Goal: Find specific page/section: Find specific page/section

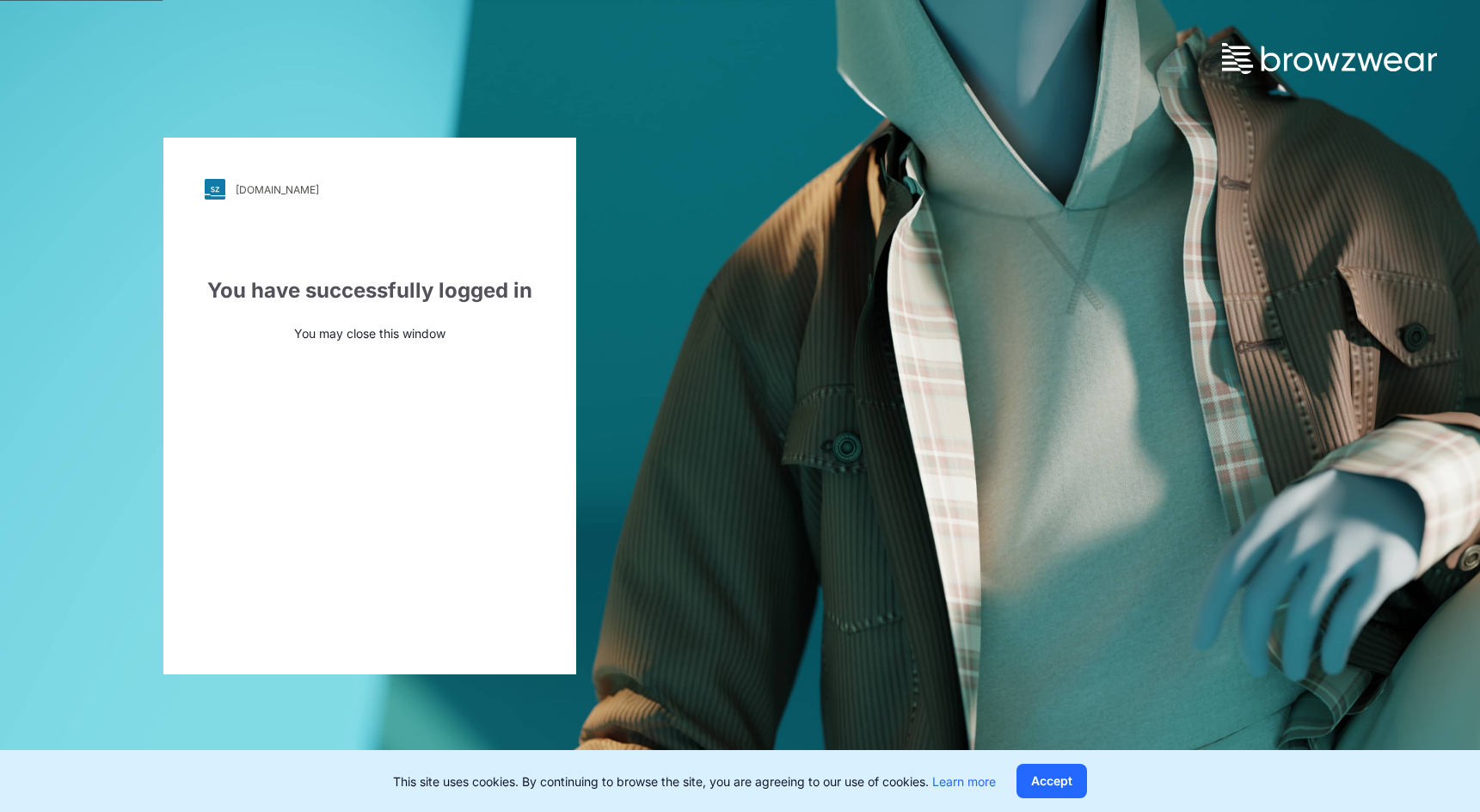
click at [234, 198] on link "[DOMAIN_NAME]" at bounding box center [370, 188] width 331 height 20
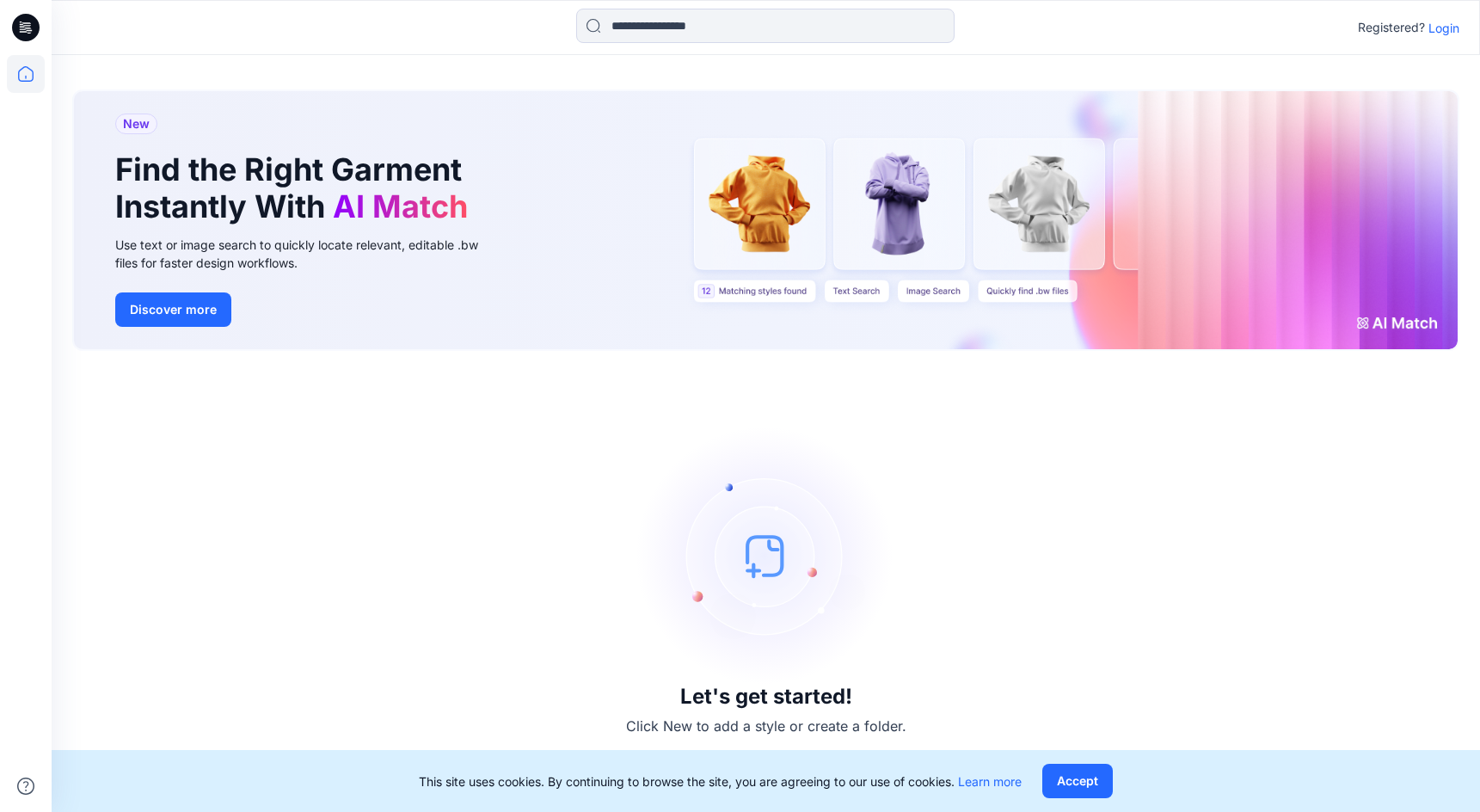
click at [1451, 28] on p "Login" at bounding box center [1443, 28] width 31 height 18
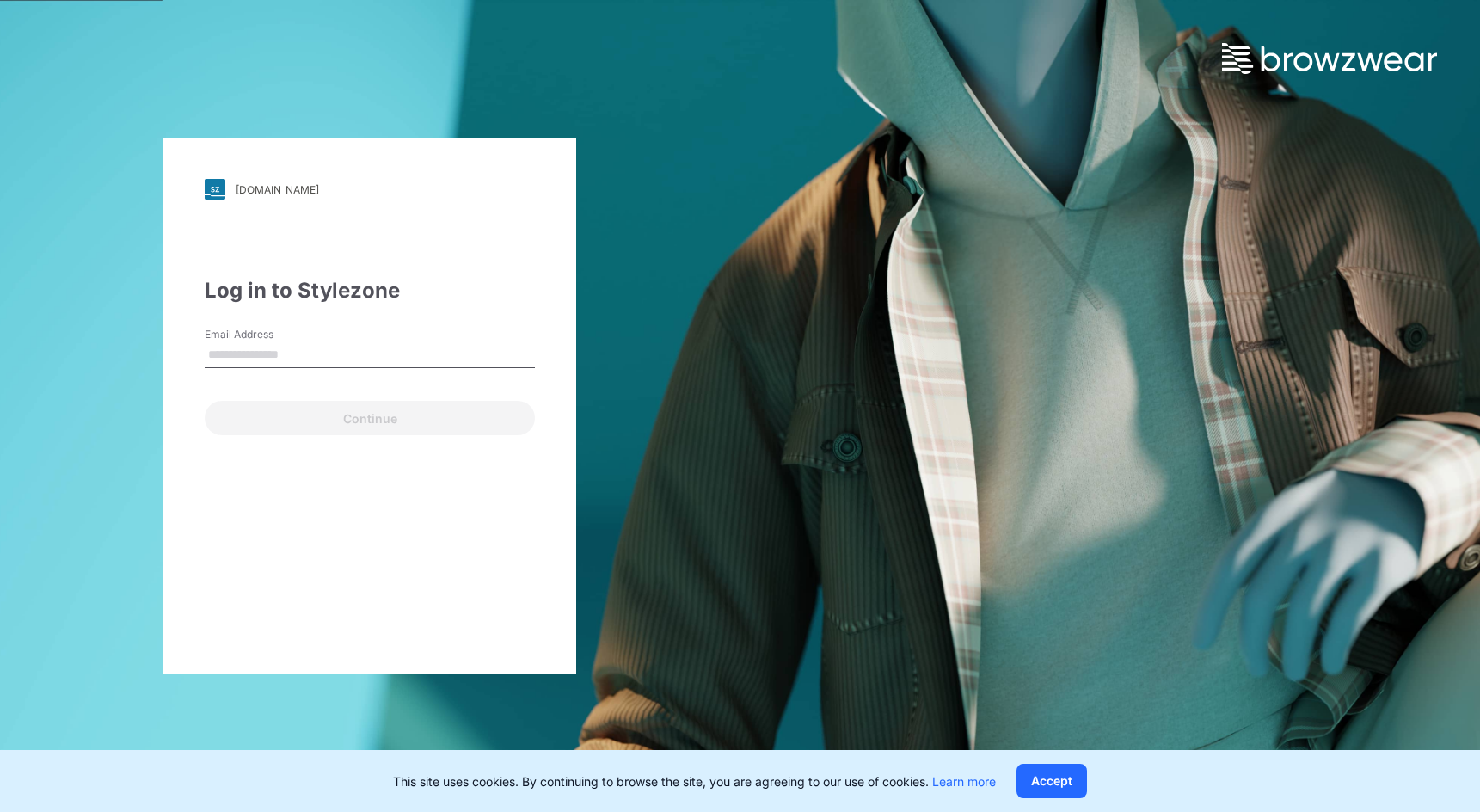
type input "**********"
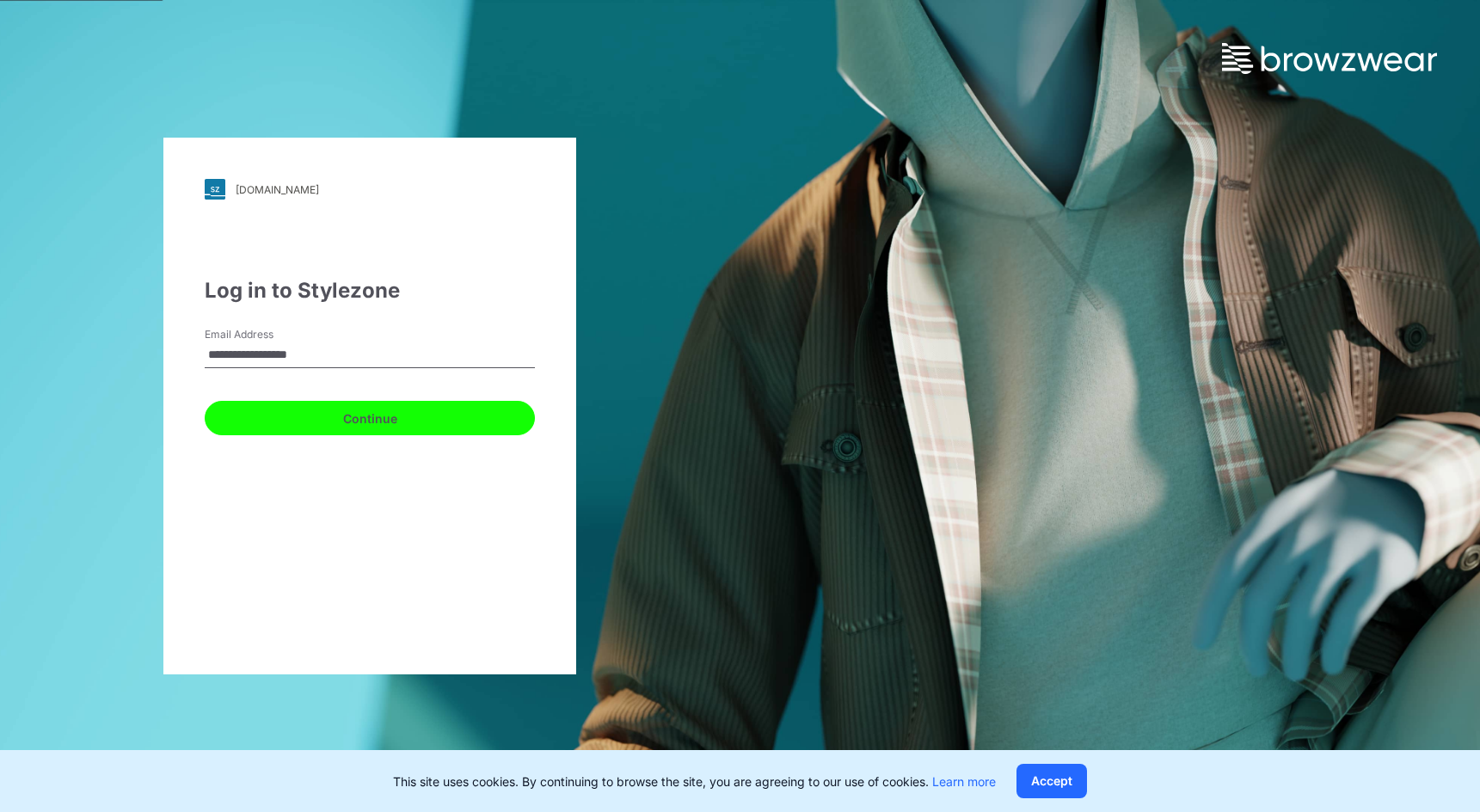
click at [360, 424] on button "Continue" at bounding box center [370, 418] width 331 height 35
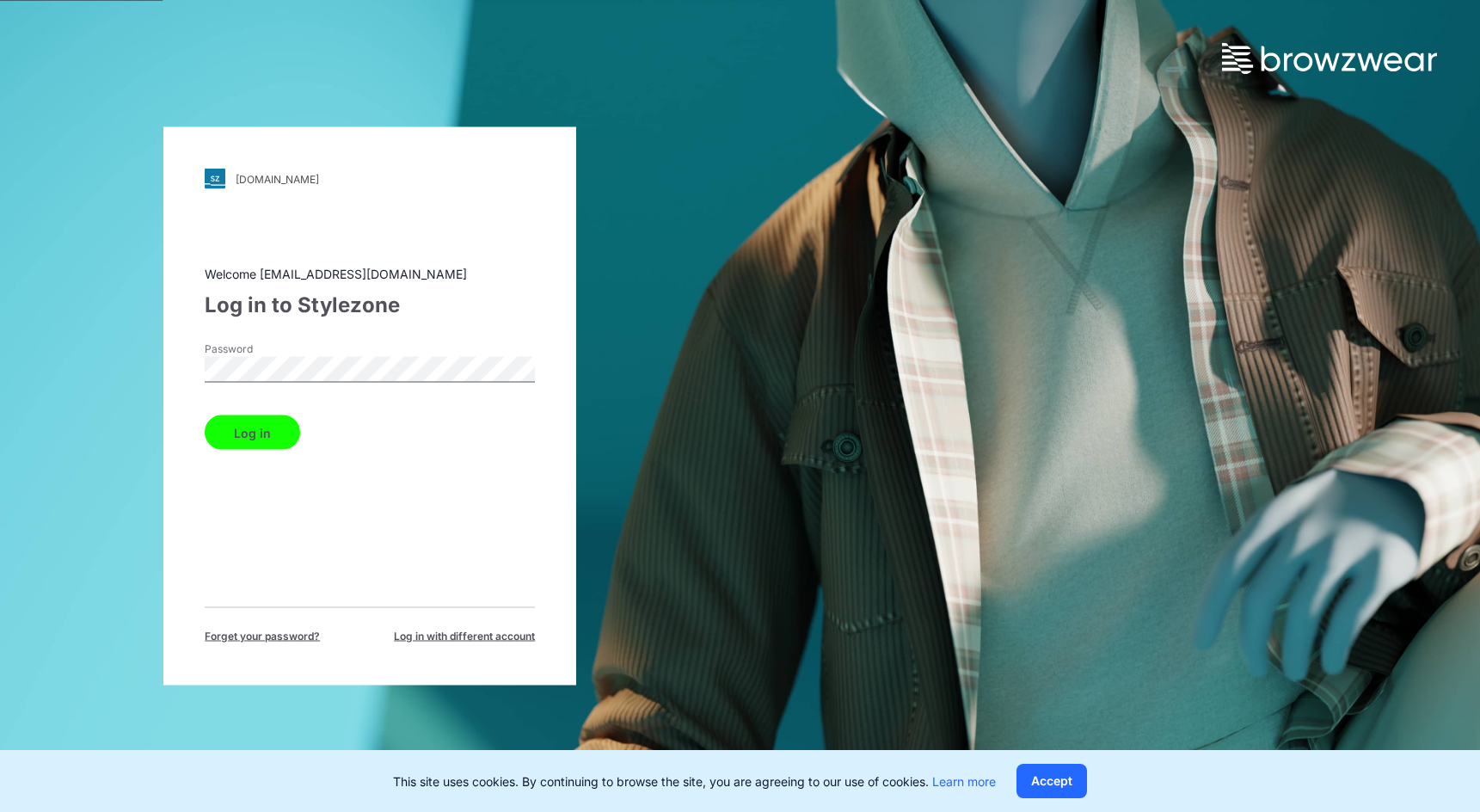
click at [276, 429] on button "Log in" at bounding box center [252, 432] width 95 height 35
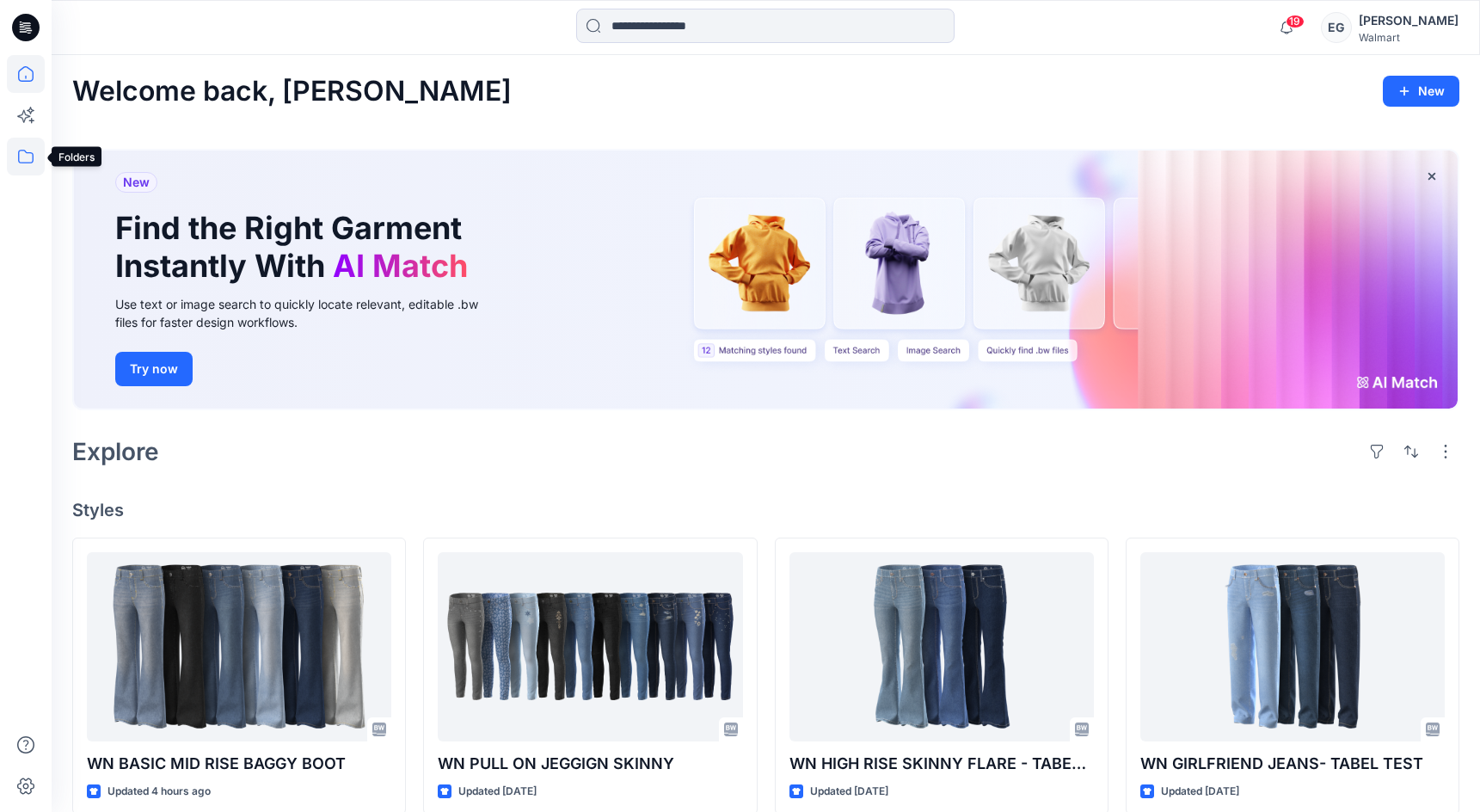
click at [30, 157] on icon at bounding box center [25, 156] width 37 height 37
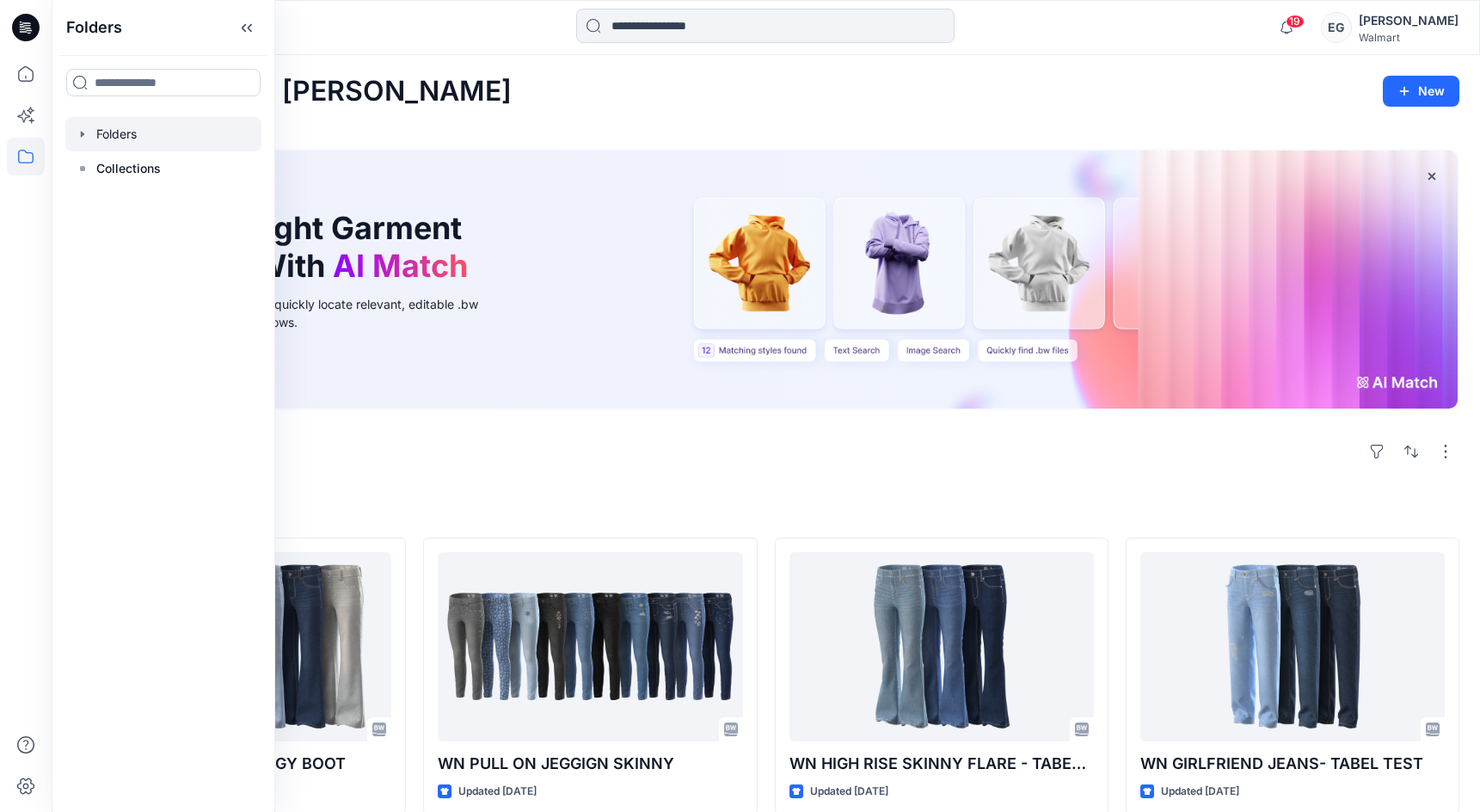
click at [160, 137] on div at bounding box center [163, 135] width 196 height 35
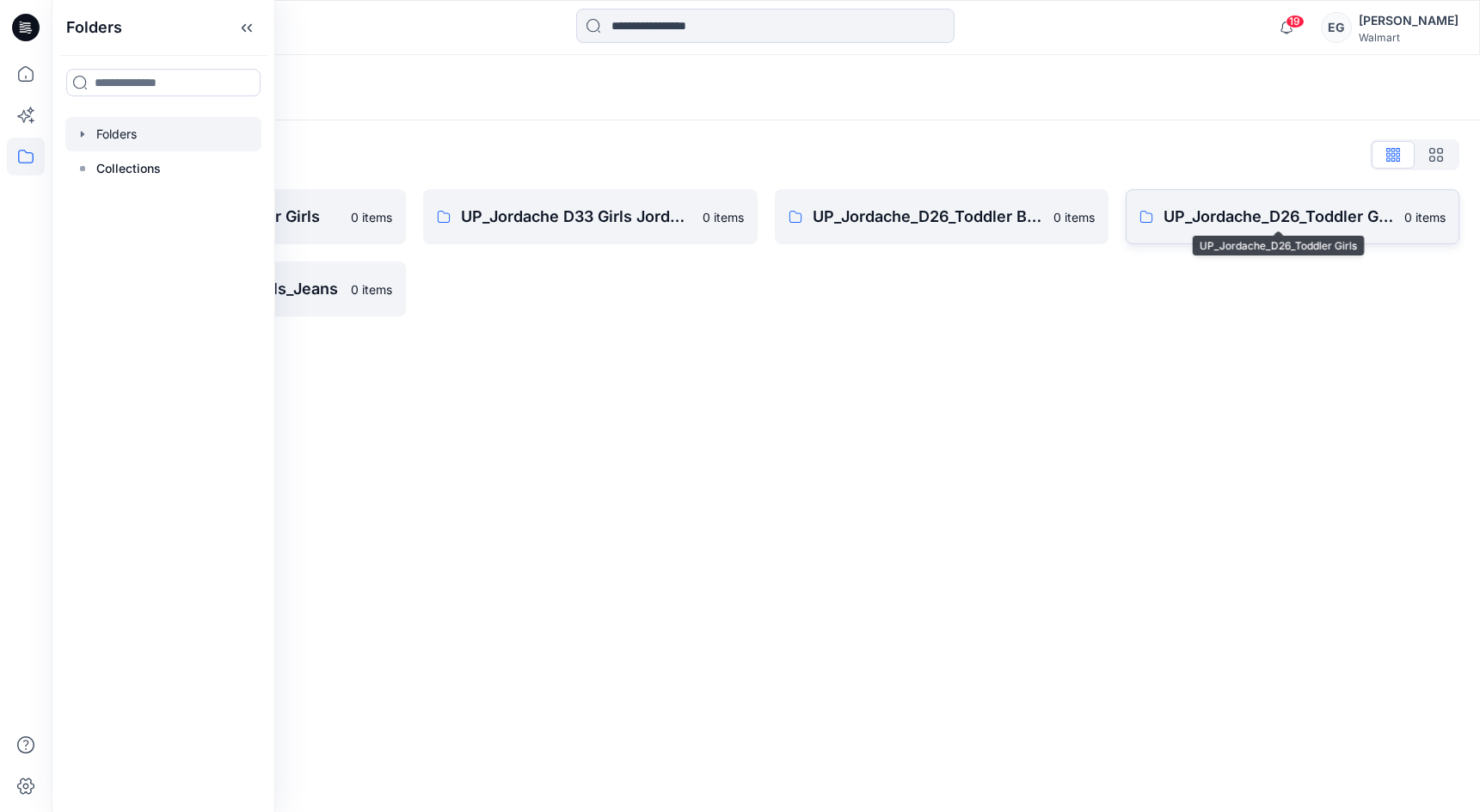
click at [1250, 225] on p "UP_Jordache_D26_Toddler Girls" at bounding box center [1279, 216] width 231 height 24
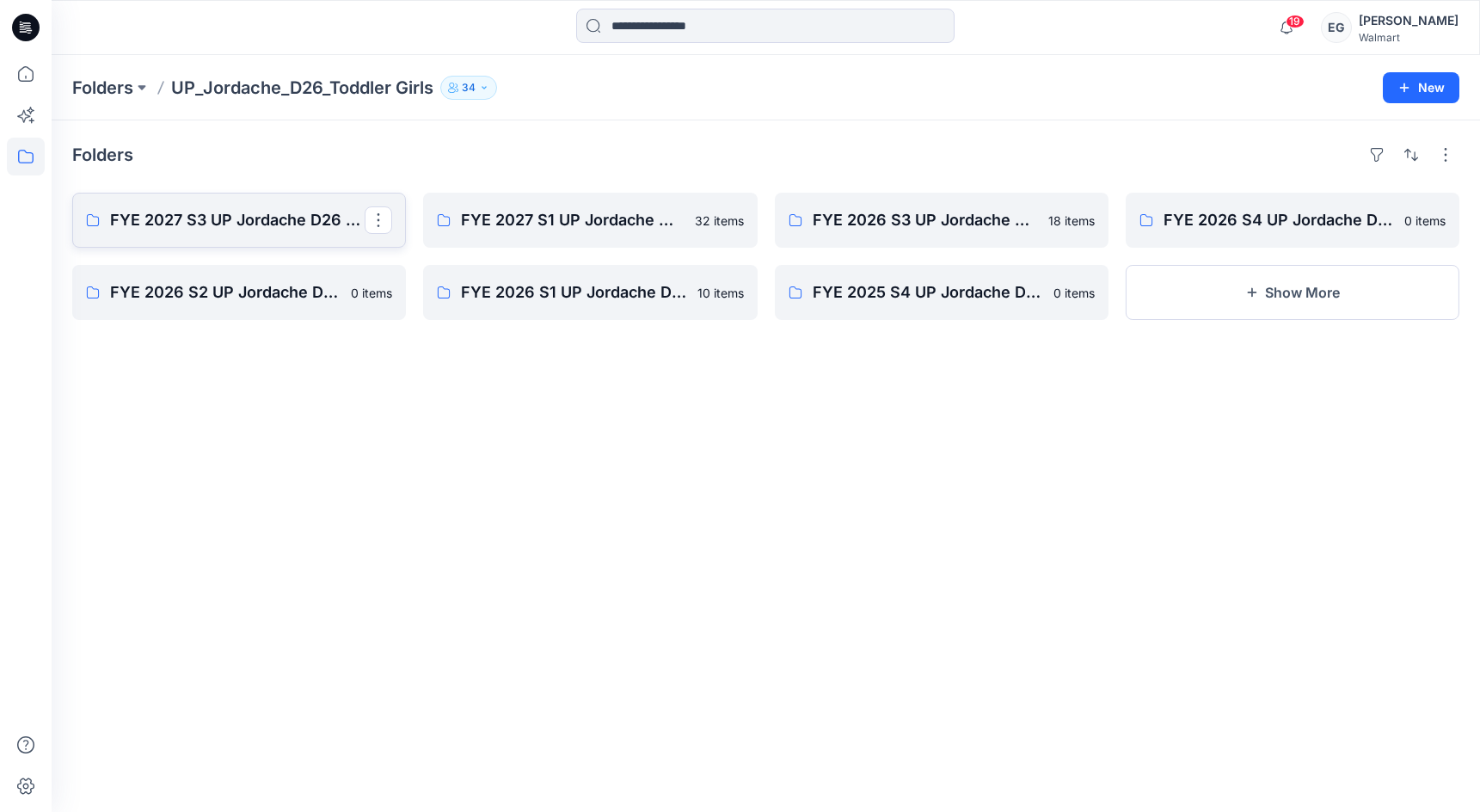
click at [197, 217] on p "FYE 2027 S3 UP Jordache D26 Toddler Girl" at bounding box center [237, 220] width 255 height 24
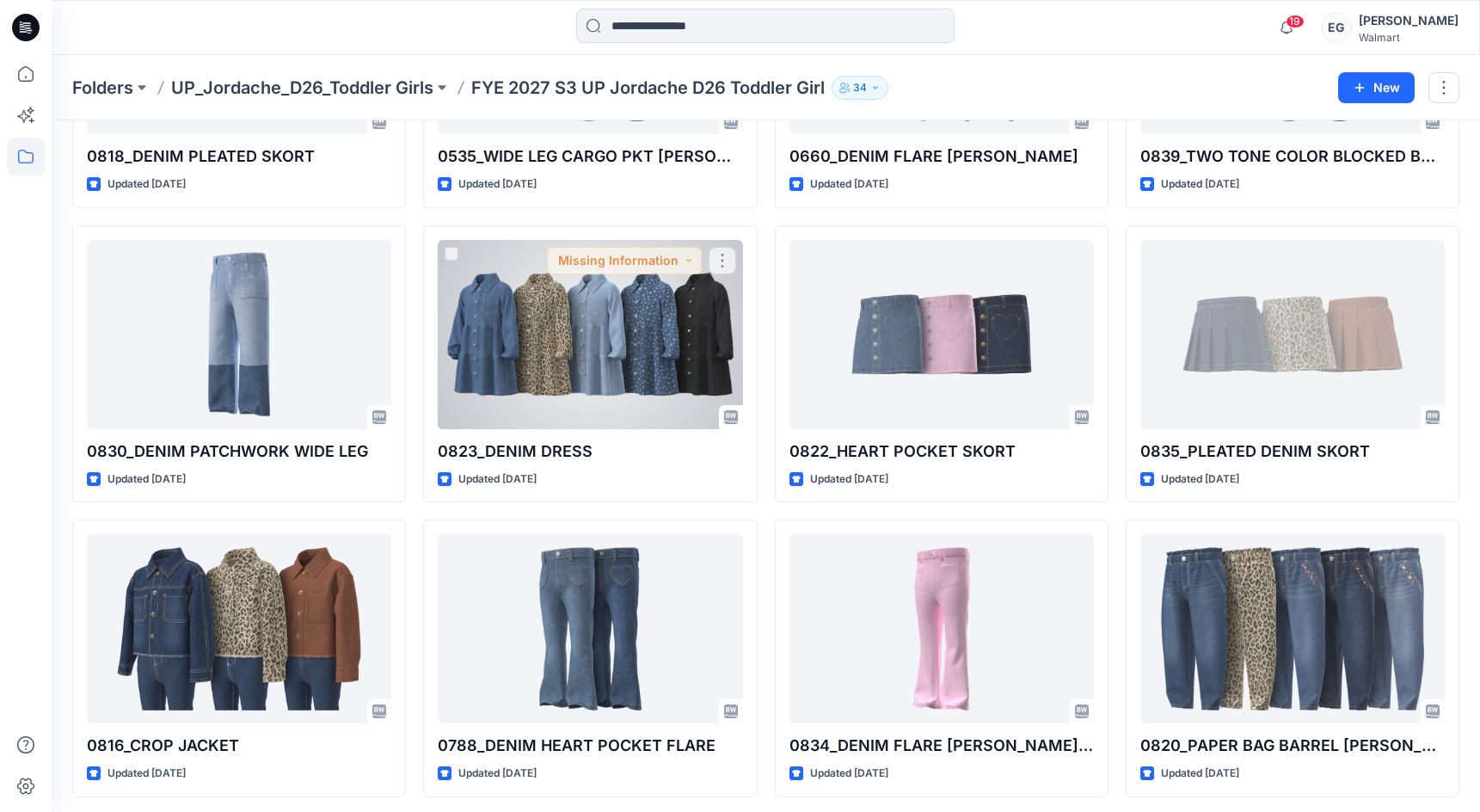
scroll to position [857, 0]
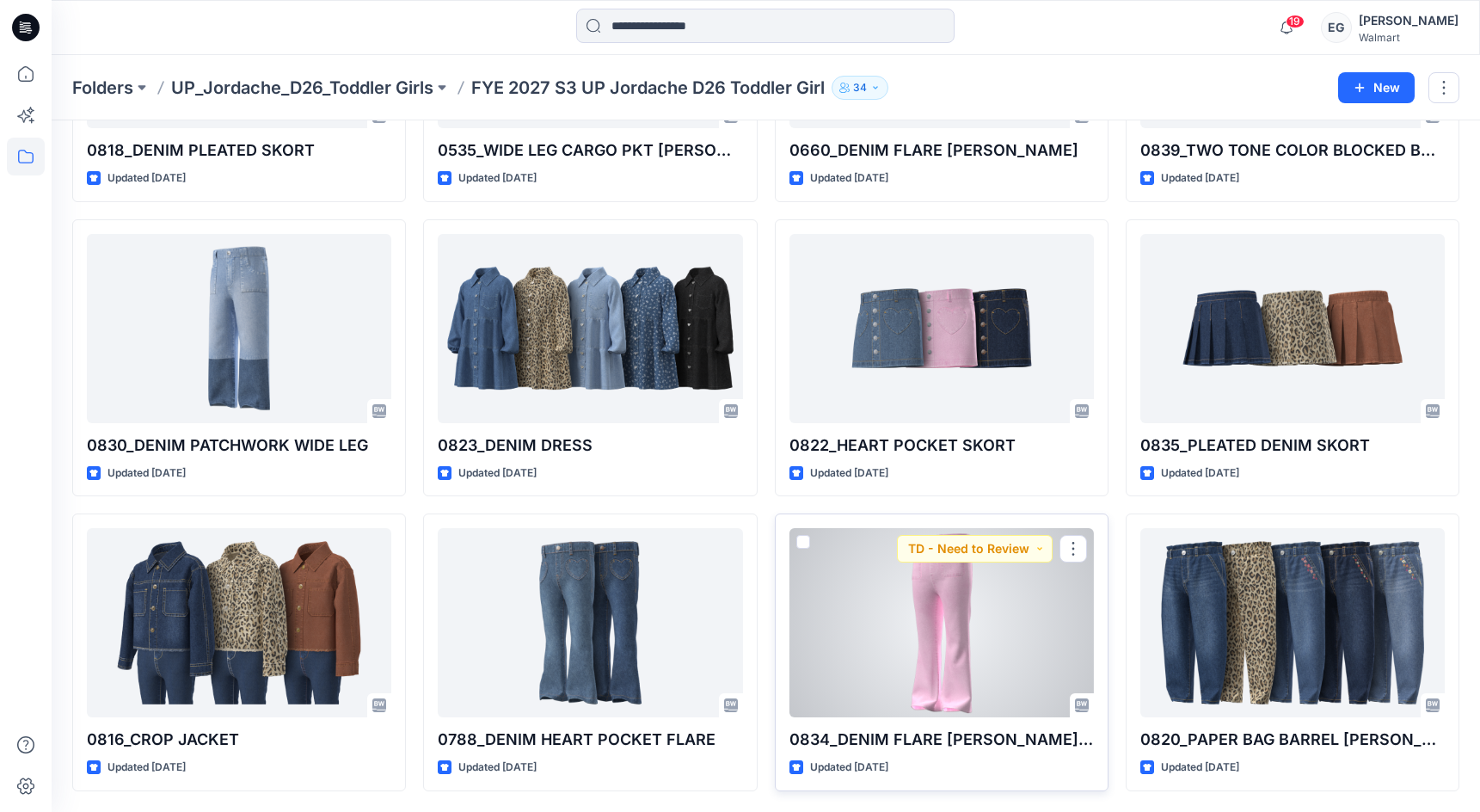
click at [964, 619] on div at bounding box center [941, 622] width 305 height 189
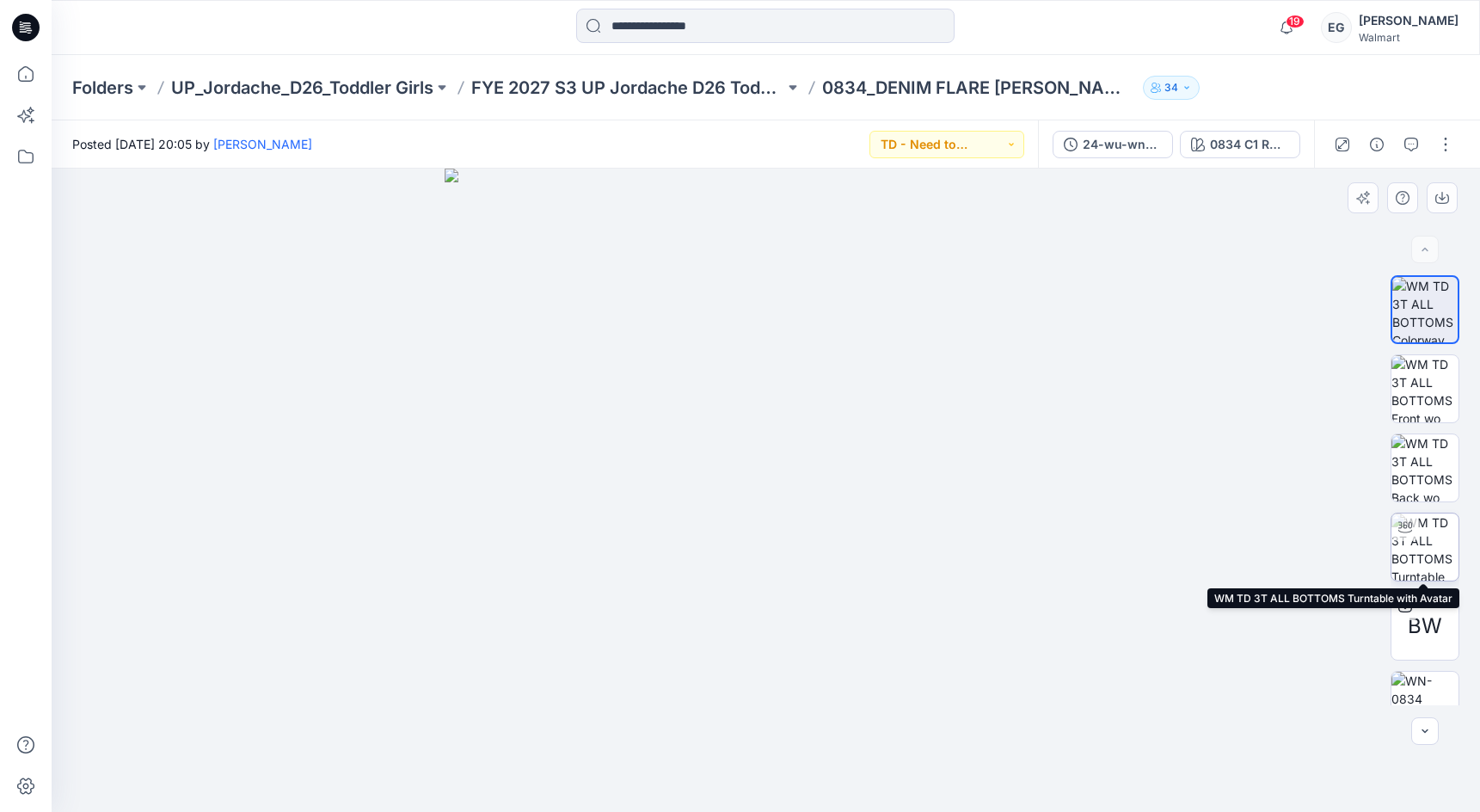
drag, startPoint x: 1444, startPoint y: 551, endPoint x: 1410, endPoint y: 552, distance: 34.0
click at [1444, 551] on img at bounding box center [1425, 547] width 67 height 67
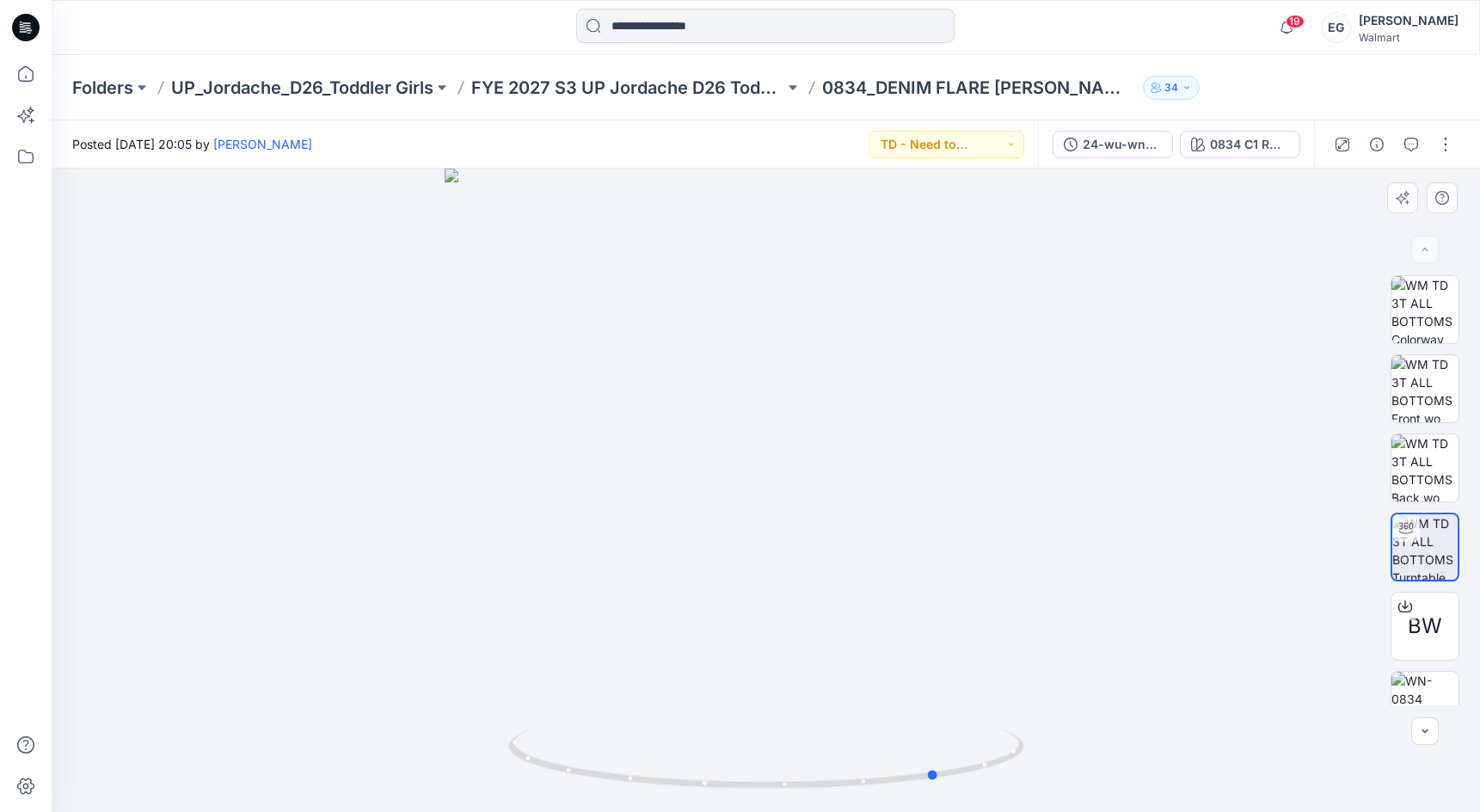
drag, startPoint x: 750, startPoint y: 497, endPoint x: 910, endPoint y: 501, distance: 160.0
click at [910, 501] on div at bounding box center [766, 489] width 1428 height 643
drag, startPoint x: 838, startPoint y: 555, endPoint x: 776, endPoint y: 524, distance: 69.3
click at [854, 554] on div at bounding box center [766, 489] width 1428 height 643
